Goal: Task Accomplishment & Management: Manage account settings

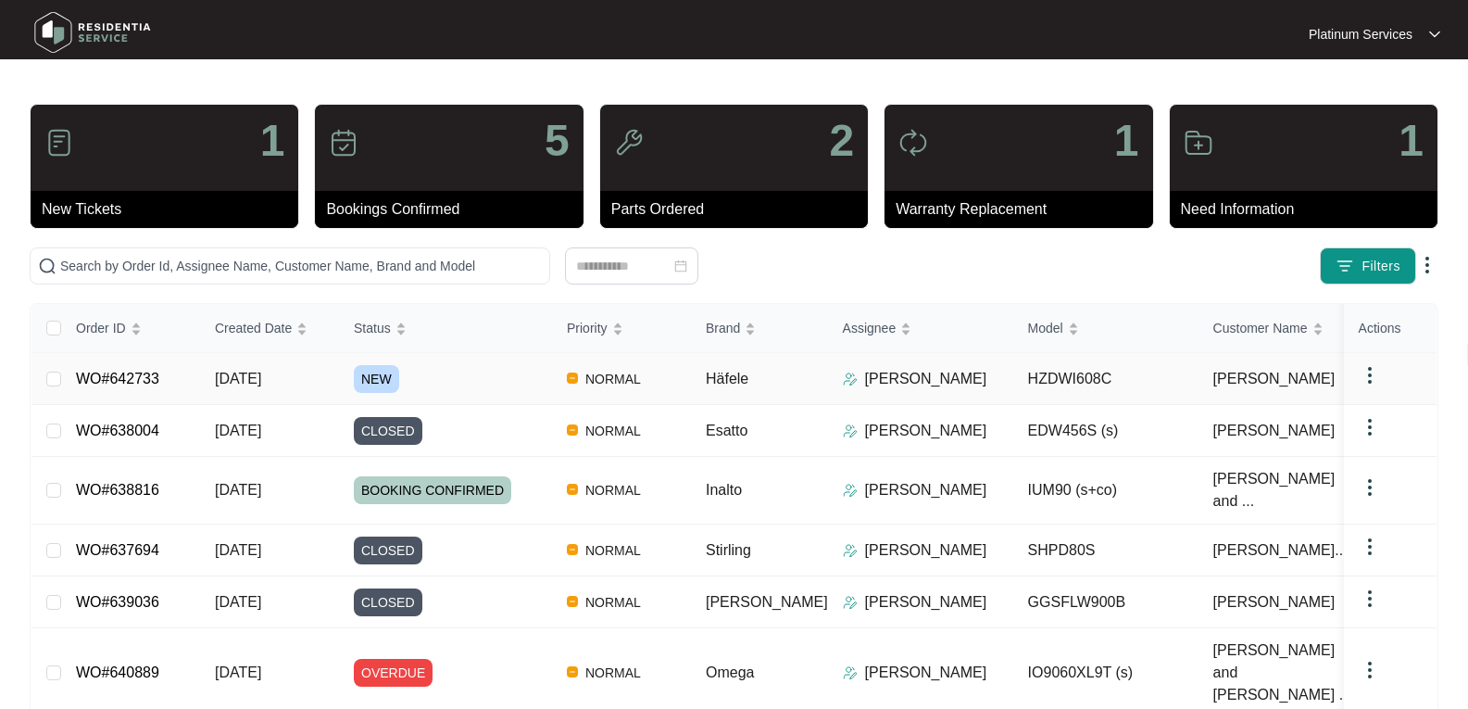
click at [372, 376] on span "NEW" at bounding box center [376, 379] width 45 height 28
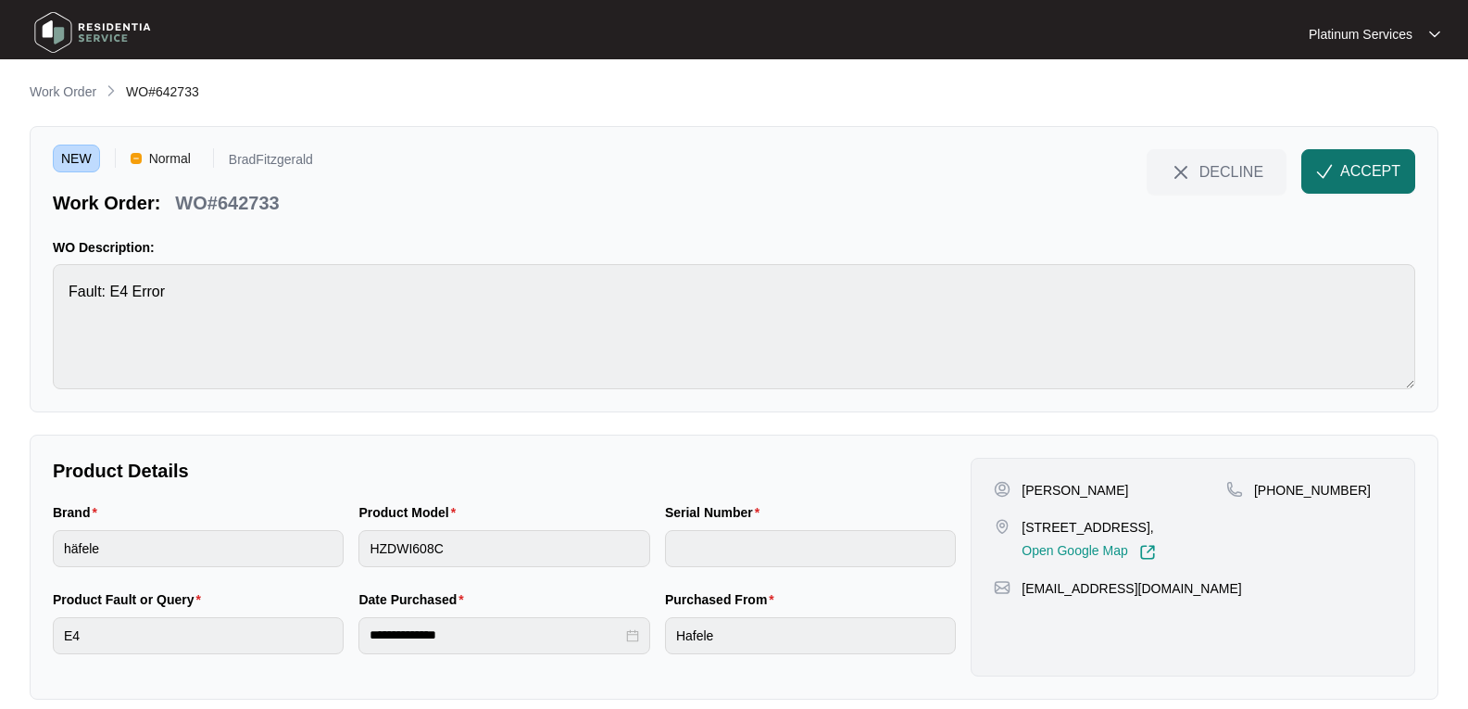
click at [1344, 172] on span "ACCEPT" at bounding box center [1371, 171] width 60 height 22
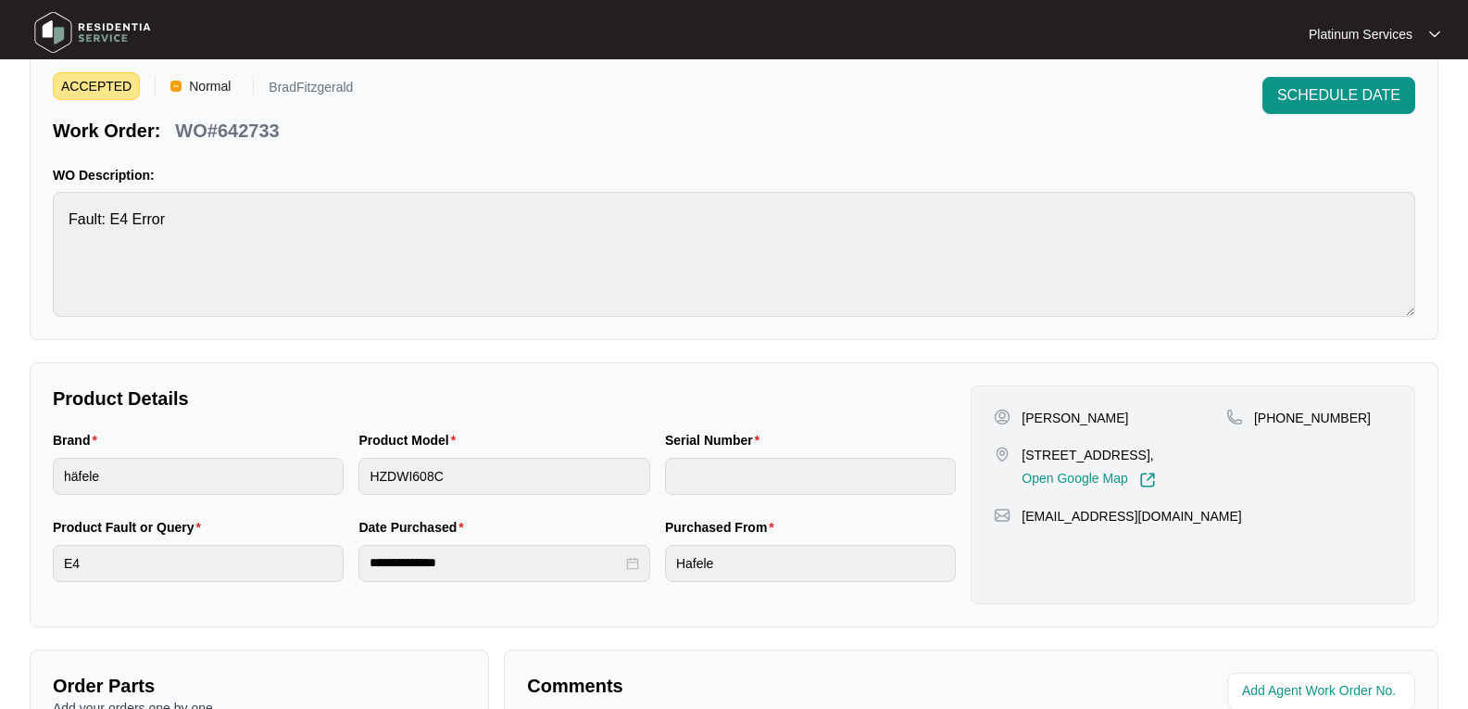
scroll to position [185, 0]
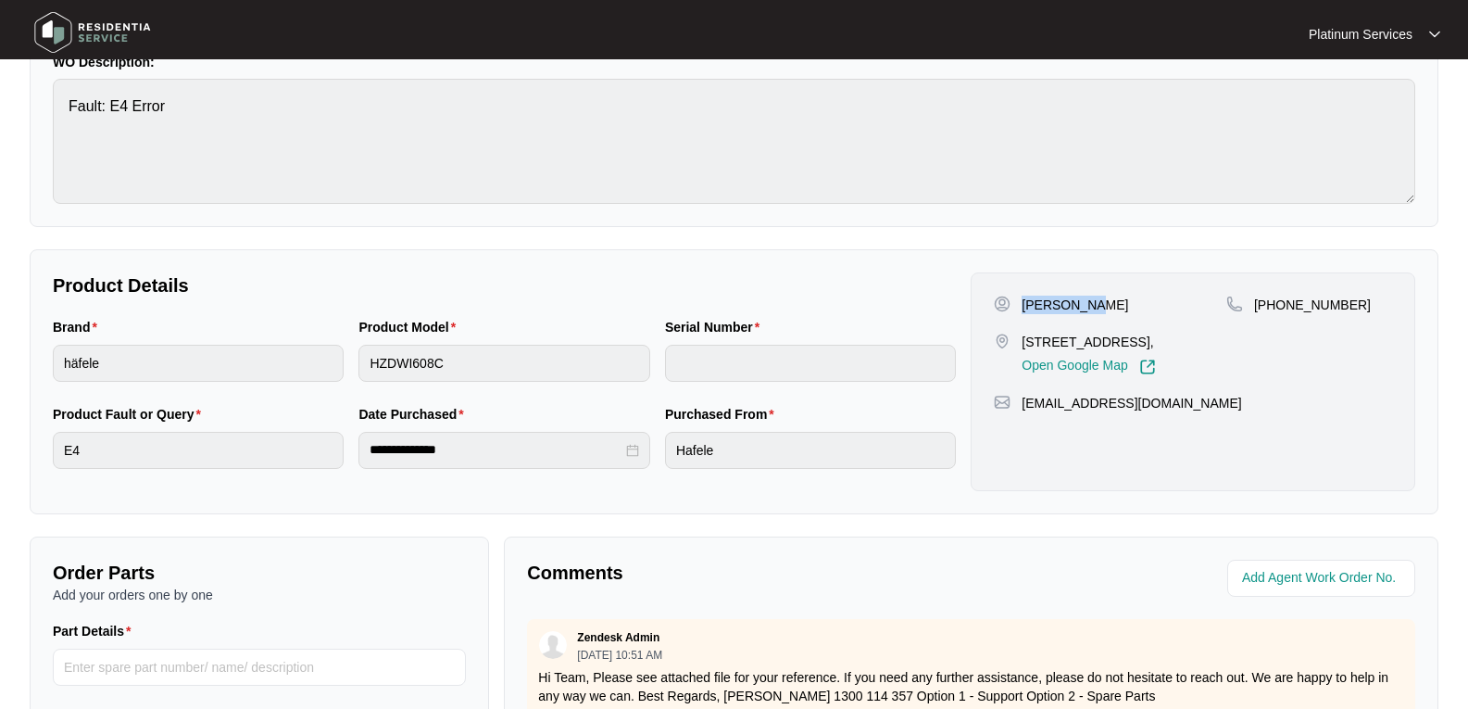
drag, startPoint x: 1102, startPoint y: 308, endPoint x: 1019, endPoint y: 301, distance: 82.7
click at [1019, 301] on div "[PERSON_NAME]" at bounding box center [1110, 305] width 233 height 19
copy p "[PERSON_NAME]"
drag, startPoint x: 1089, startPoint y: 362, endPoint x: 1011, endPoint y: 343, distance: 80.2
click at [1011, 343] on div "[STREET_ADDRESS], Open Google Map" at bounding box center [1110, 354] width 233 height 43
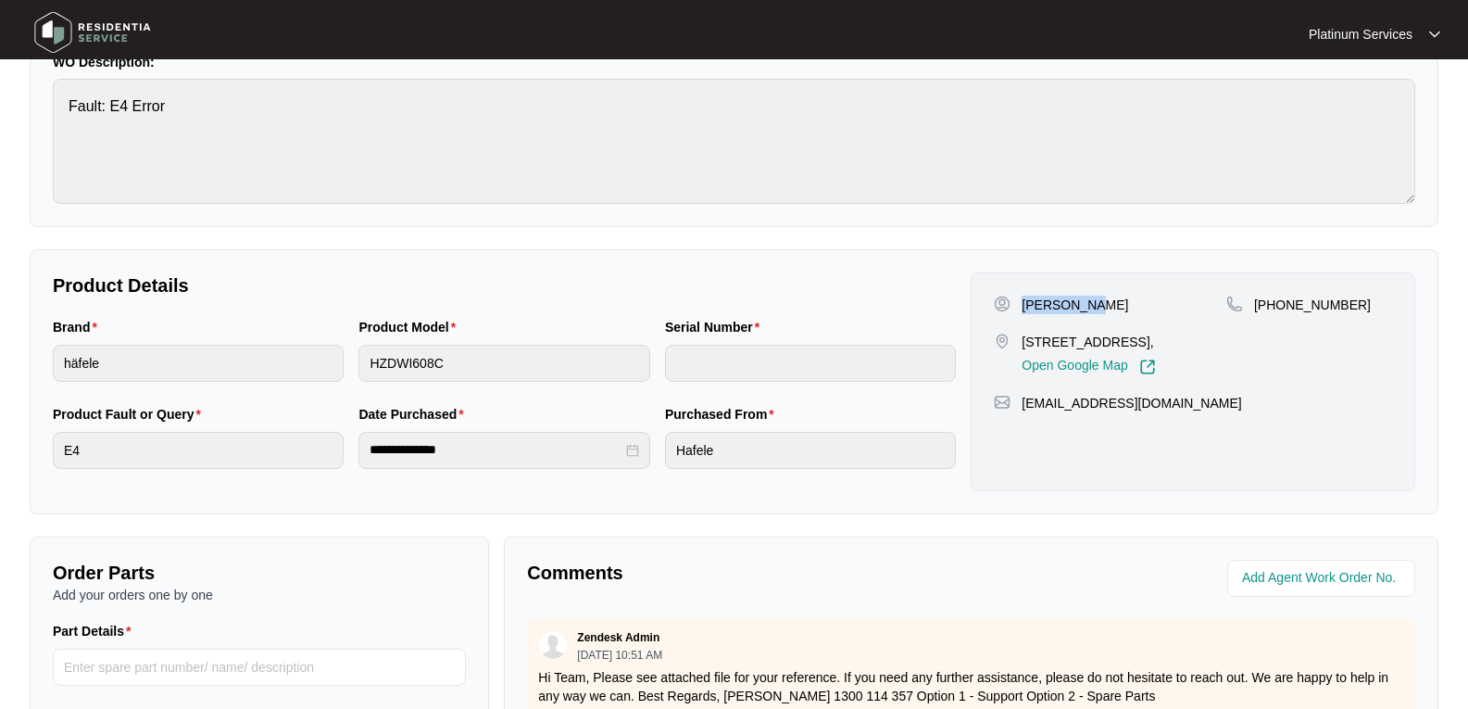
copy div "[STREET_ADDRESS],"
drag, startPoint x: 1152, startPoint y: 406, endPoint x: 40, endPoint y: 419, distance: 1111.8
click at [1021, 410] on div "[PERSON_NAME] [STREET_ADDRESS], Open Google Map [PHONE_NUMBER] [EMAIL_ADDRESS][…" at bounding box center [1193, 381] width 445 height 219
copy p "[EMAIL_ADDRESS][DOMAIN_NAME]"
drag, startPoint x: 1362, startPoint y: 297, endPoint x: 1235, endPoint y: 297, distance: 126.9
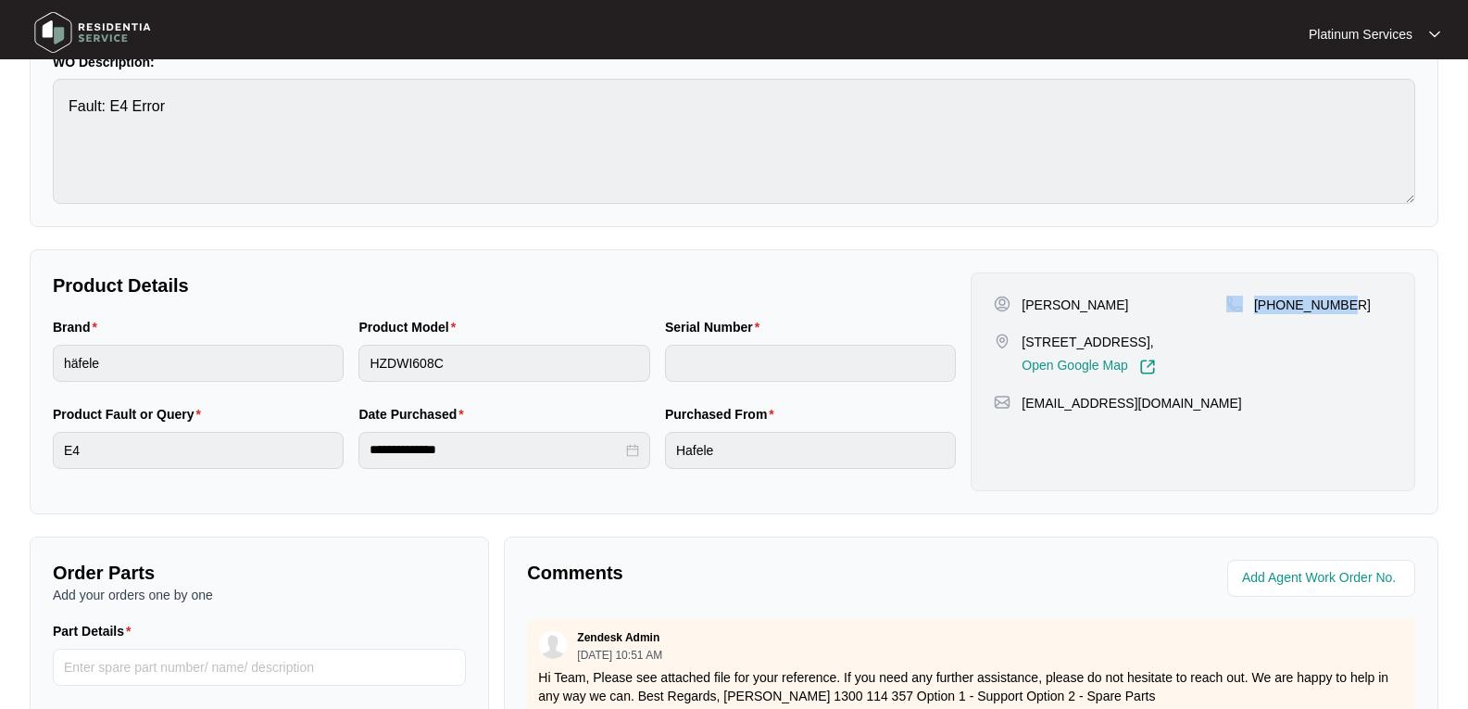
click at [1235, 297] on div "[PHONE_NUMBER]" at bounding box center [1310, 305] width 166 height 19
copy div "[PHONE_NUMBER]"
click at [278, 369] on div "Brand häfele Product Model HZDWI608C Serial Number" at bounding box center [504, 360] width 918 height 87
click at [0, 359] on html "**********" at bounding box center [734, 429] width 1468 height 1229
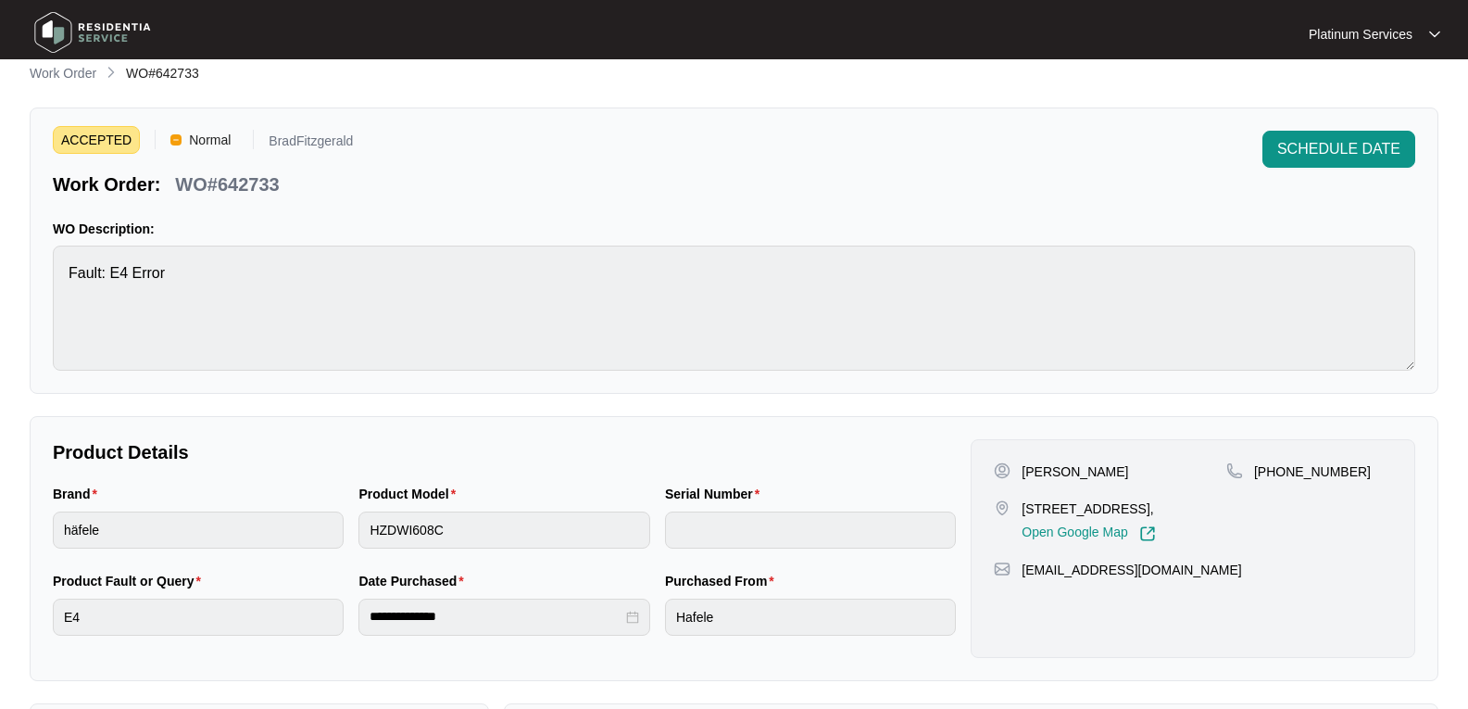
scroll to position [0, 0]
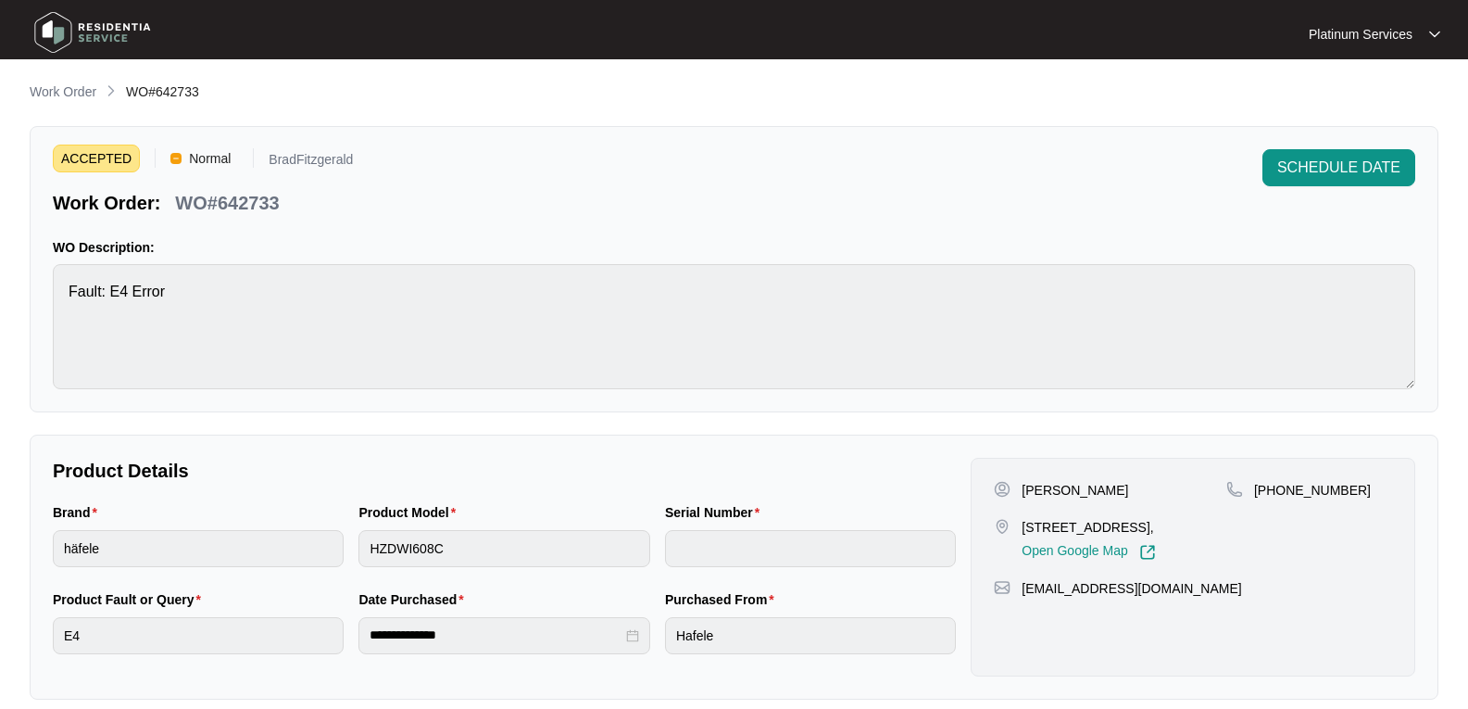
click at [52, 288] on div "ACCEPTED Normal BradFitzgerald Work Order: WO#642733 SCHEDULE DATE WO Descripti…" at bounding box center [734, 269] width 1409 height 286
click at [253, 202] on p "WO#642733" at bounding box center [227, 203] width 104 height 26
copy p "642733"
